Goal: Information Seeking & Learning: Check status

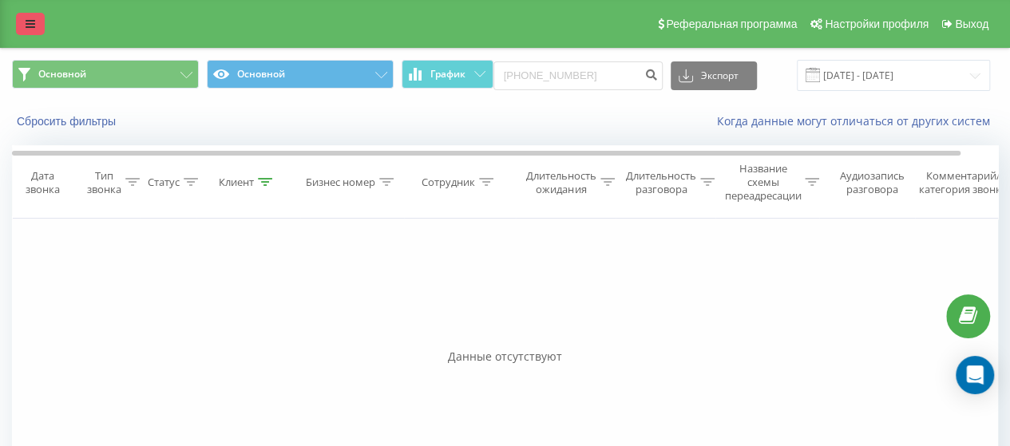
click at [19, 25] on link at bounding box center [30, 24] width 29 height 22
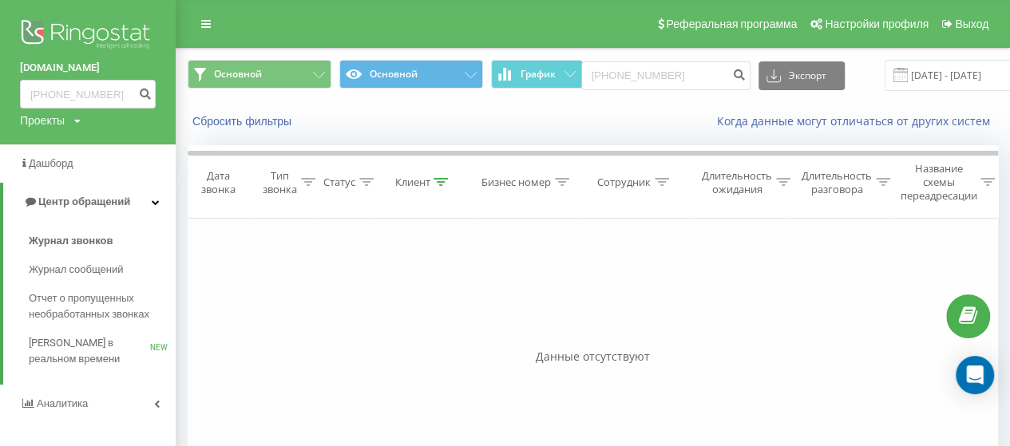
click at [118, 30] on img at bounding box center [88, 36] width 136 height 40
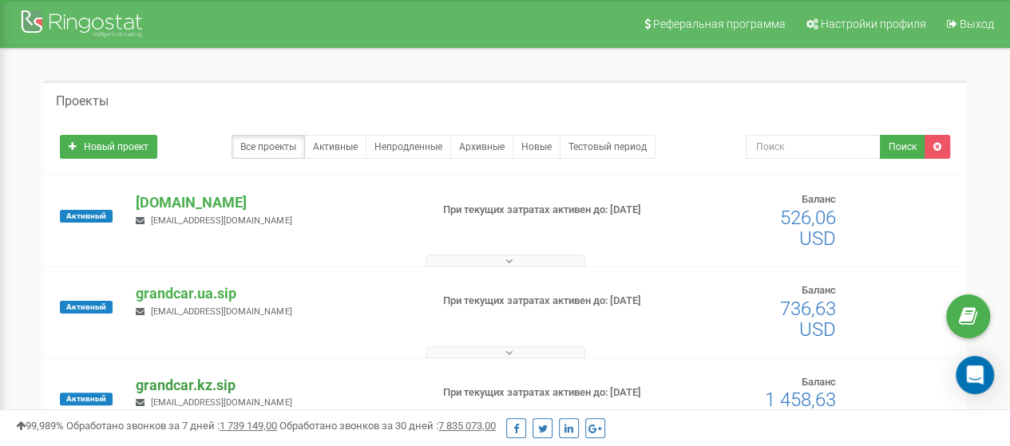
click at [218, 381] on p "grandcar.kz.sip" at bounding box center [276, 385] width 281 height 21
click at [204, 385] on p "grandcar.kz.sip" at bounding box center [276, 385] width 281 height 21
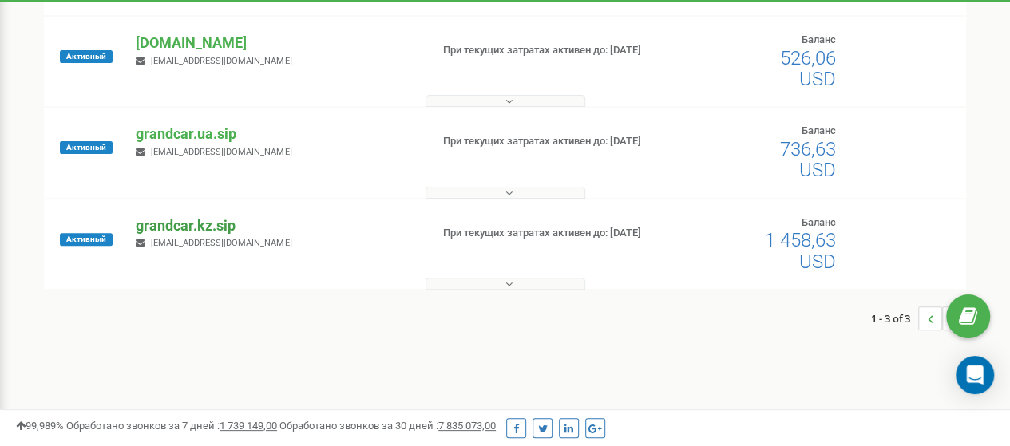
click at [195, 225] on p "grandcar.kz.sip" at bounding box center [276, 225] width 281 height 21
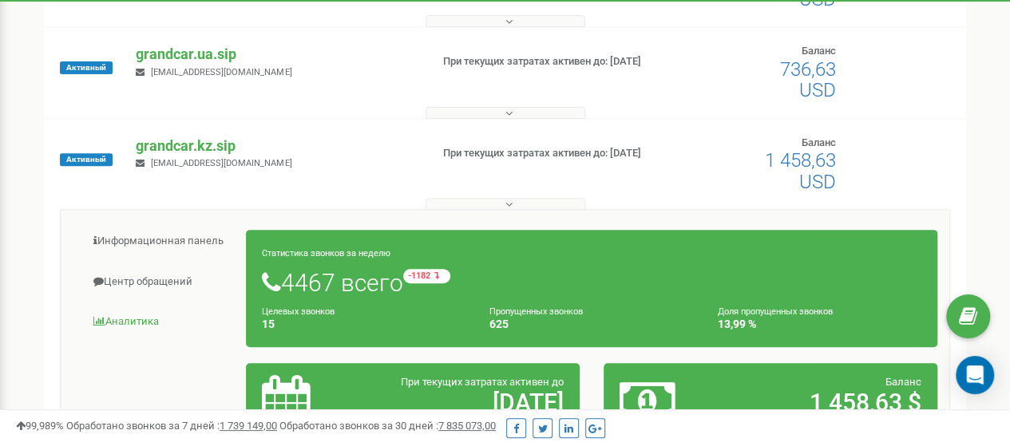
scroll to position [319, 0]
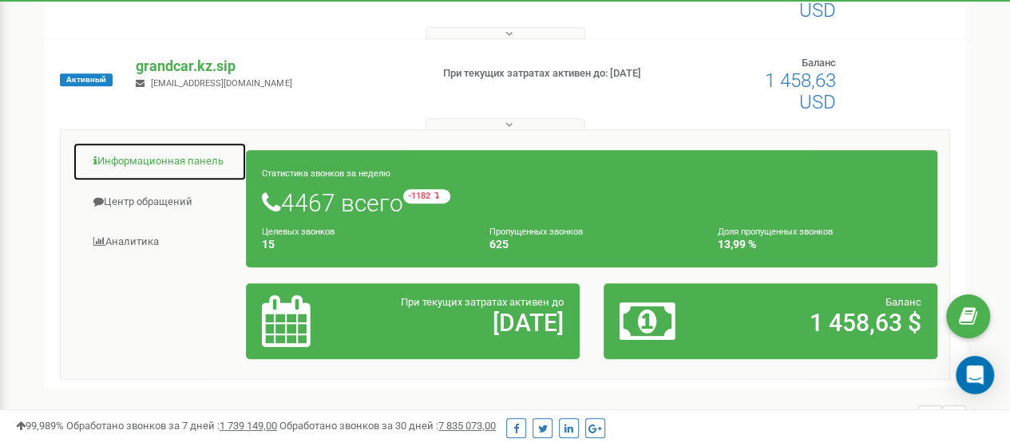
click at [201, 162] on link "Информационная панель" at bounding box center [160, 161] width 174 height 39
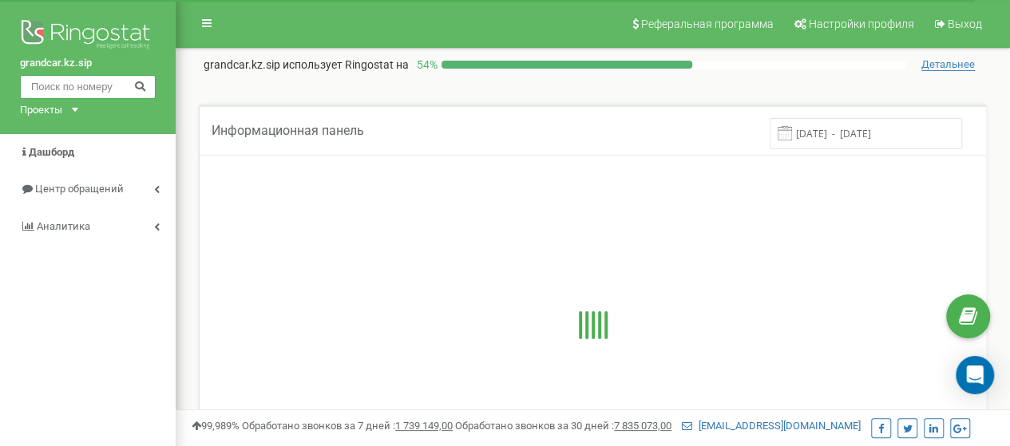
click at [96, 85] on input "text" at bounding box center [88, 87] width 136 height 24
paste input "77782602462"
type input "77782602462"
click at [145, 87] on icon at bounding box center [140, 85] width 12 height 10
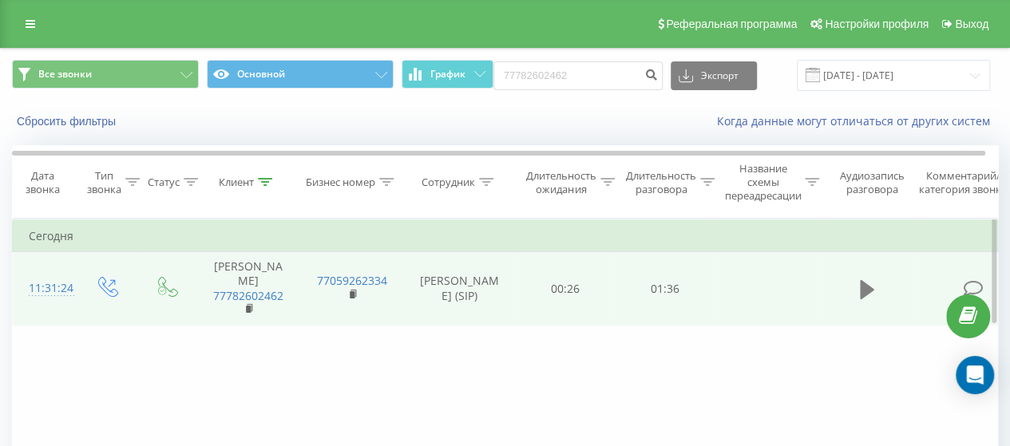
click at [868, 290] on icon at bounding box center [866, 288] width 14 height 19
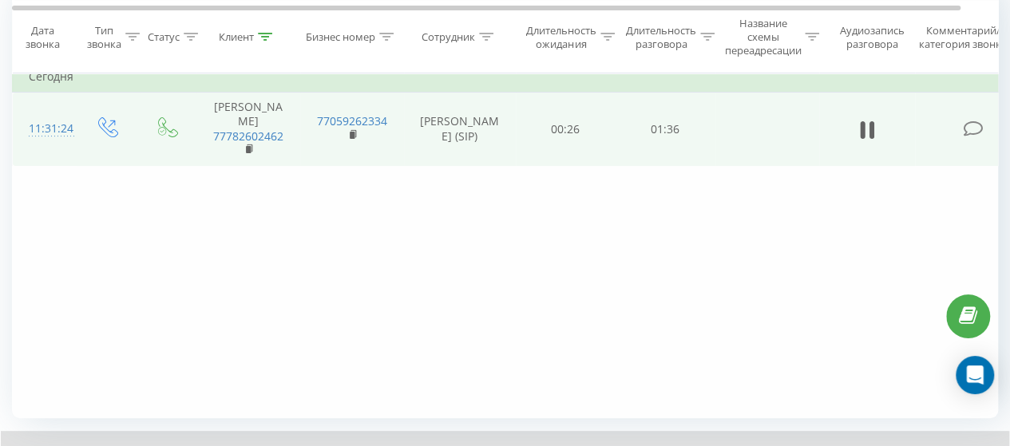
scroll to position [239, 0]
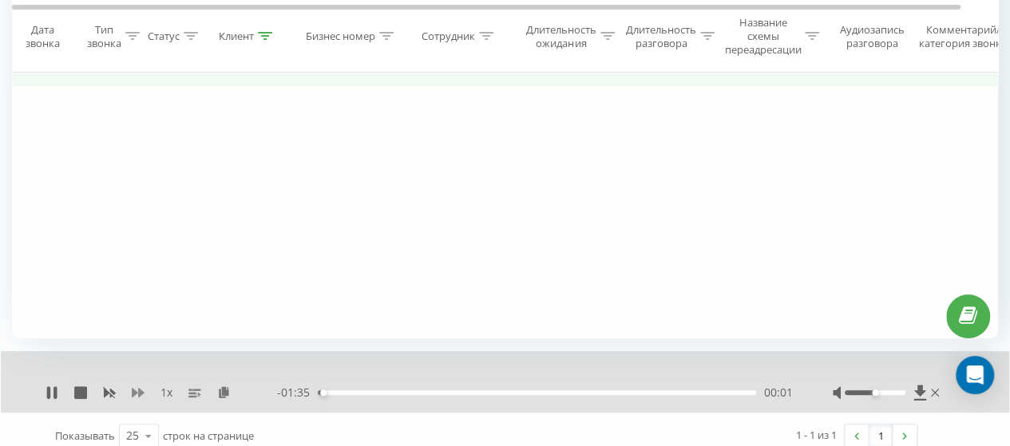
click at [136, 393] on icon at bounding box center [138, 393] width 13 height 10
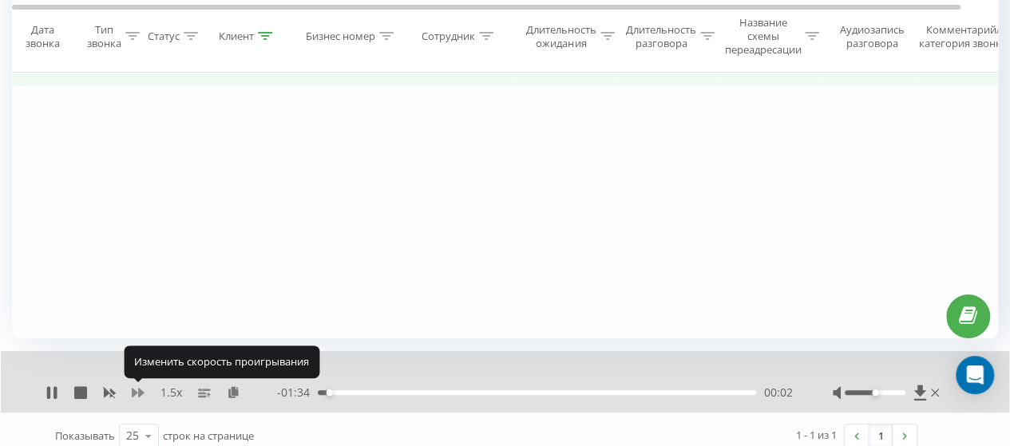
click at [136, 393] on icon at bounding box center [138, 393] width 13 height 10
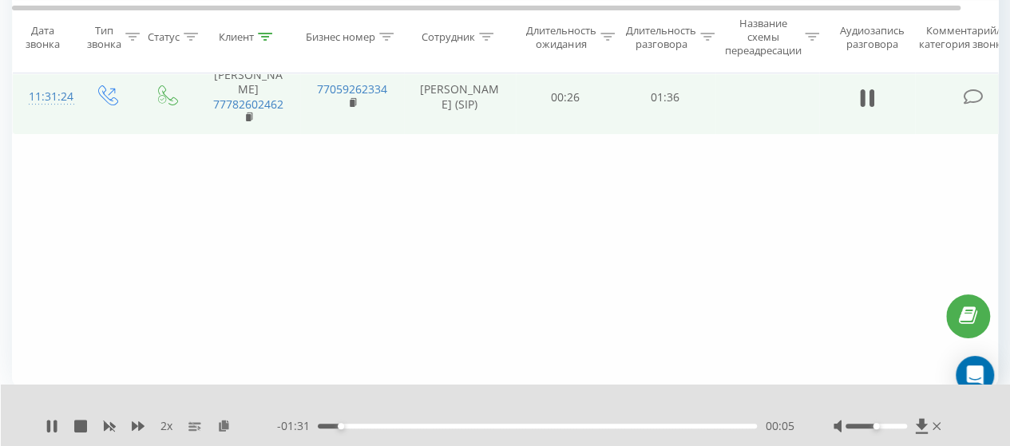
scroll to position [80, 0]
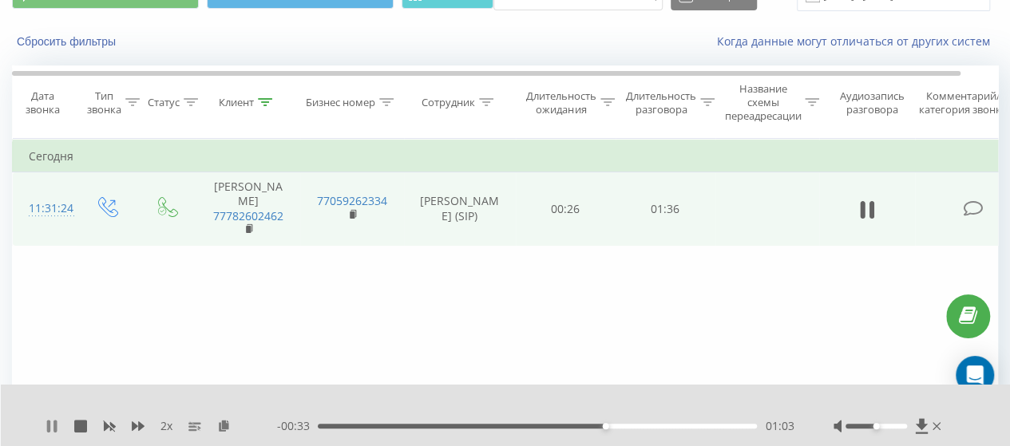
click at [53, 422] on icon at bounding box center [51, 426] width 13 height 13
